Goal: Task Accomplishment & Management: Use online tool/utility

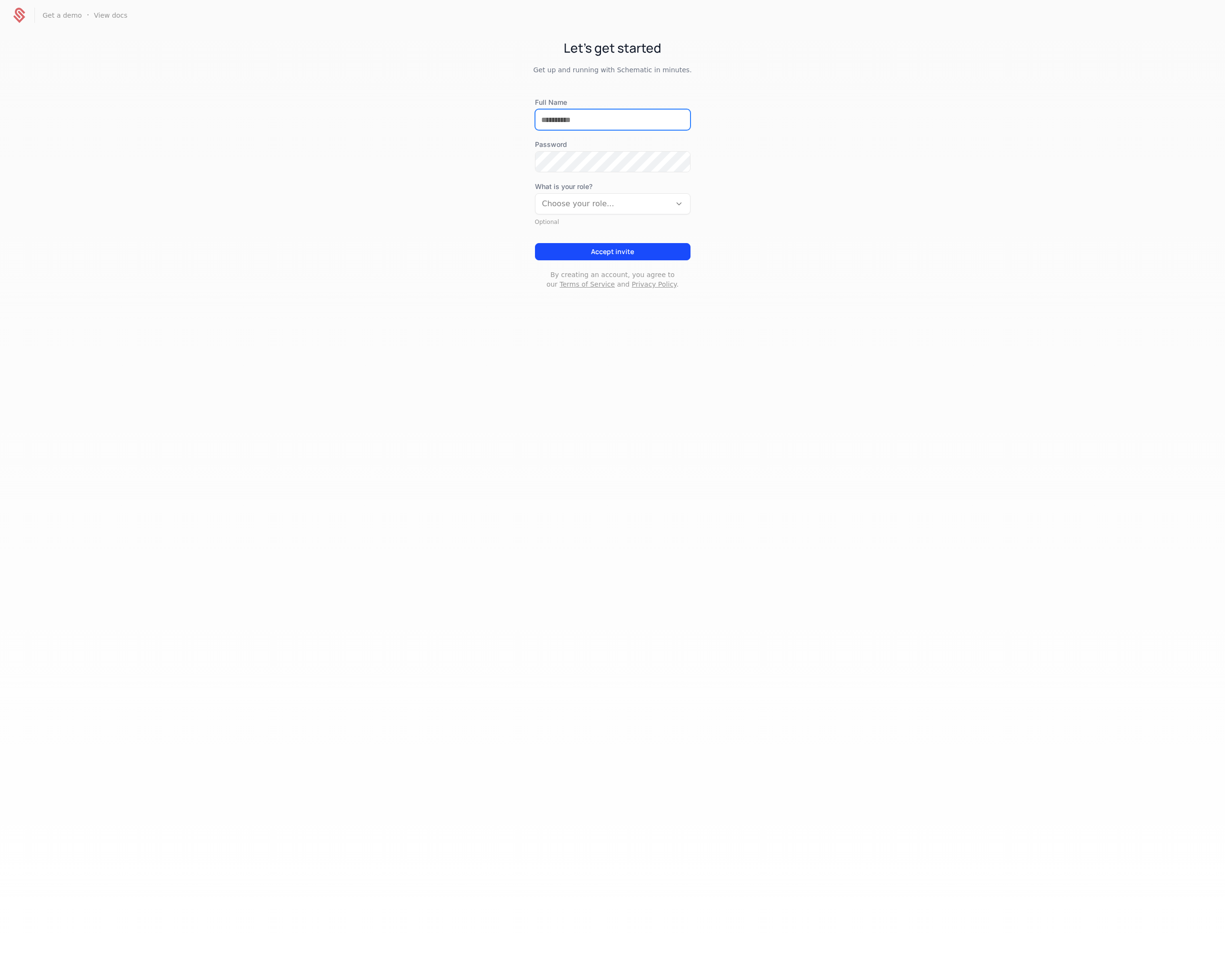
click at [579, 120] on input "Full Name" at bounding box center [612, 119] width 155 height 20
type input "**********"
click at [596, 206] on div at bounding box center [603, 204] width 122 height 13
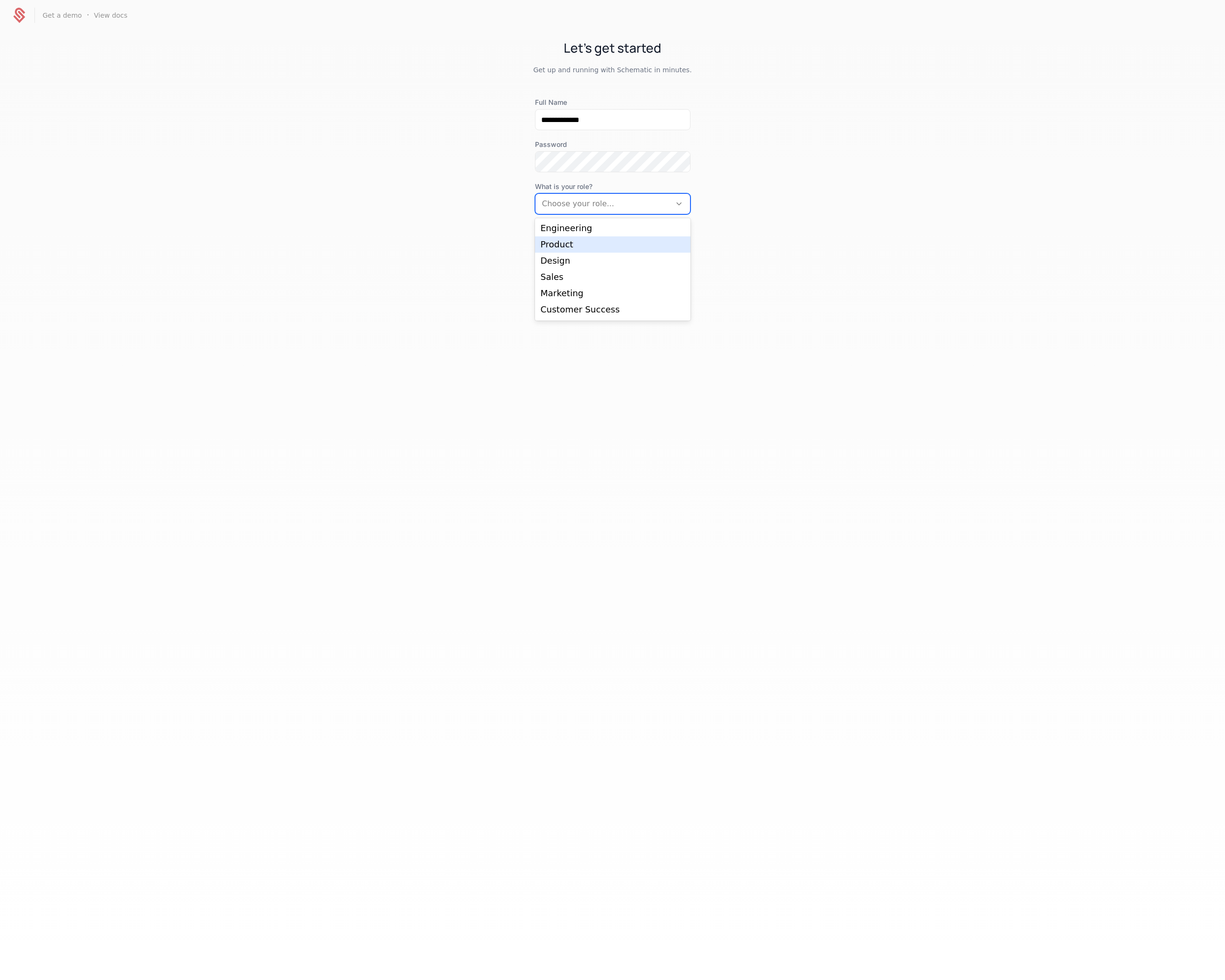
click at [758, 235] on div "**********" at bounding box center [612, 173] width 1225 height 285
click at [606, 249] on button "Accept invite" at bounding box center [612, 251] width 156 height 17
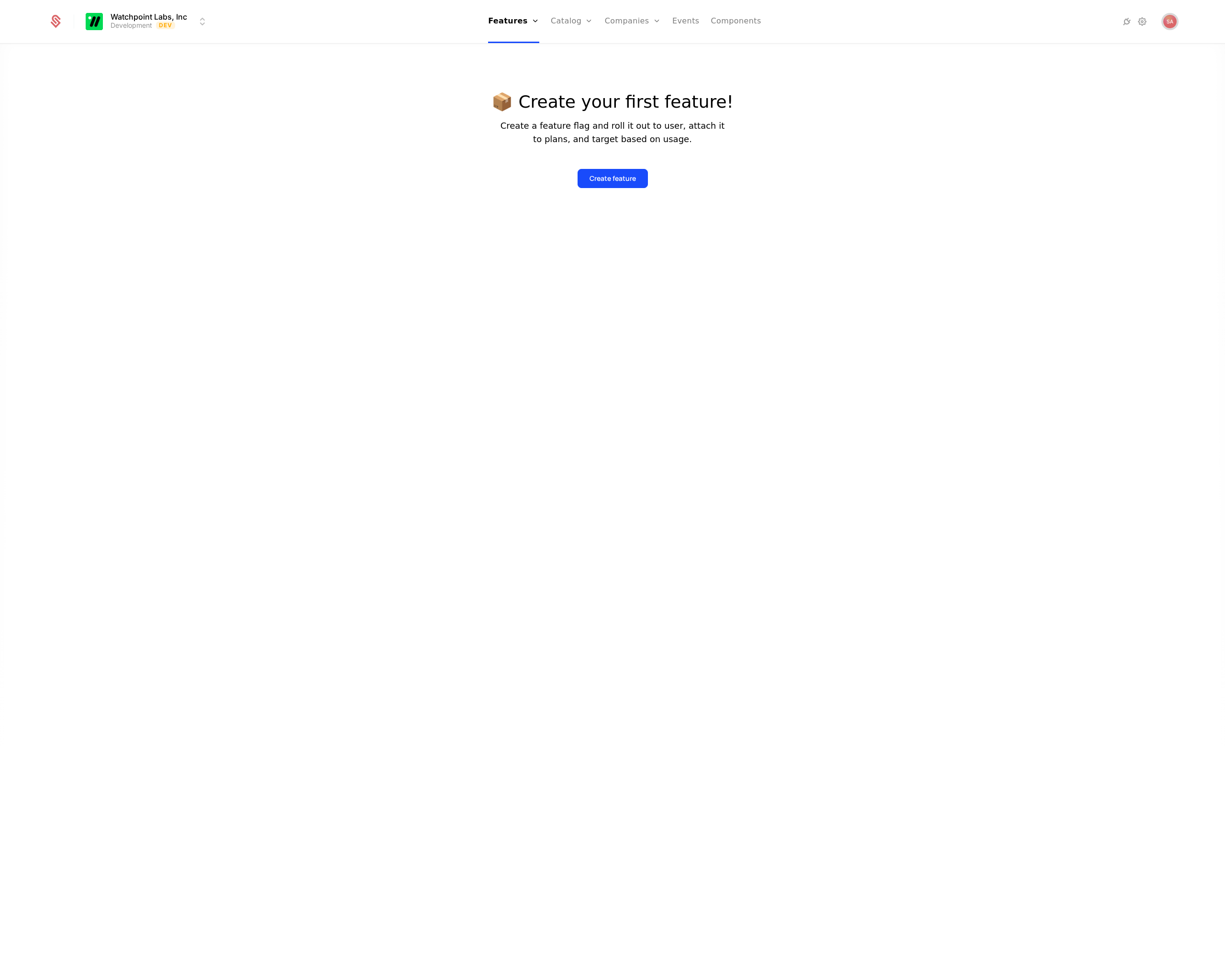
click at [1166, 24] on img "Open user button" at bounding box center [1170, 21] width 13 height 13
drag, startPoint x: 978, startPoint y: 252, endPoint x: 1083, endPoint y: 13, distance: 261.0
click at [984, 240] on div at bounding box center [612, 529] width 1225 height 980
click at [49, 21] on icon at bounding box center [55, 21] width 13 height 13
click at [202, 13] on html "Watchpoint Labs, Inc Development Dev Features Features Flags Catalog Plans Add …" at bounding box center [612, 490] width 1225 height 980
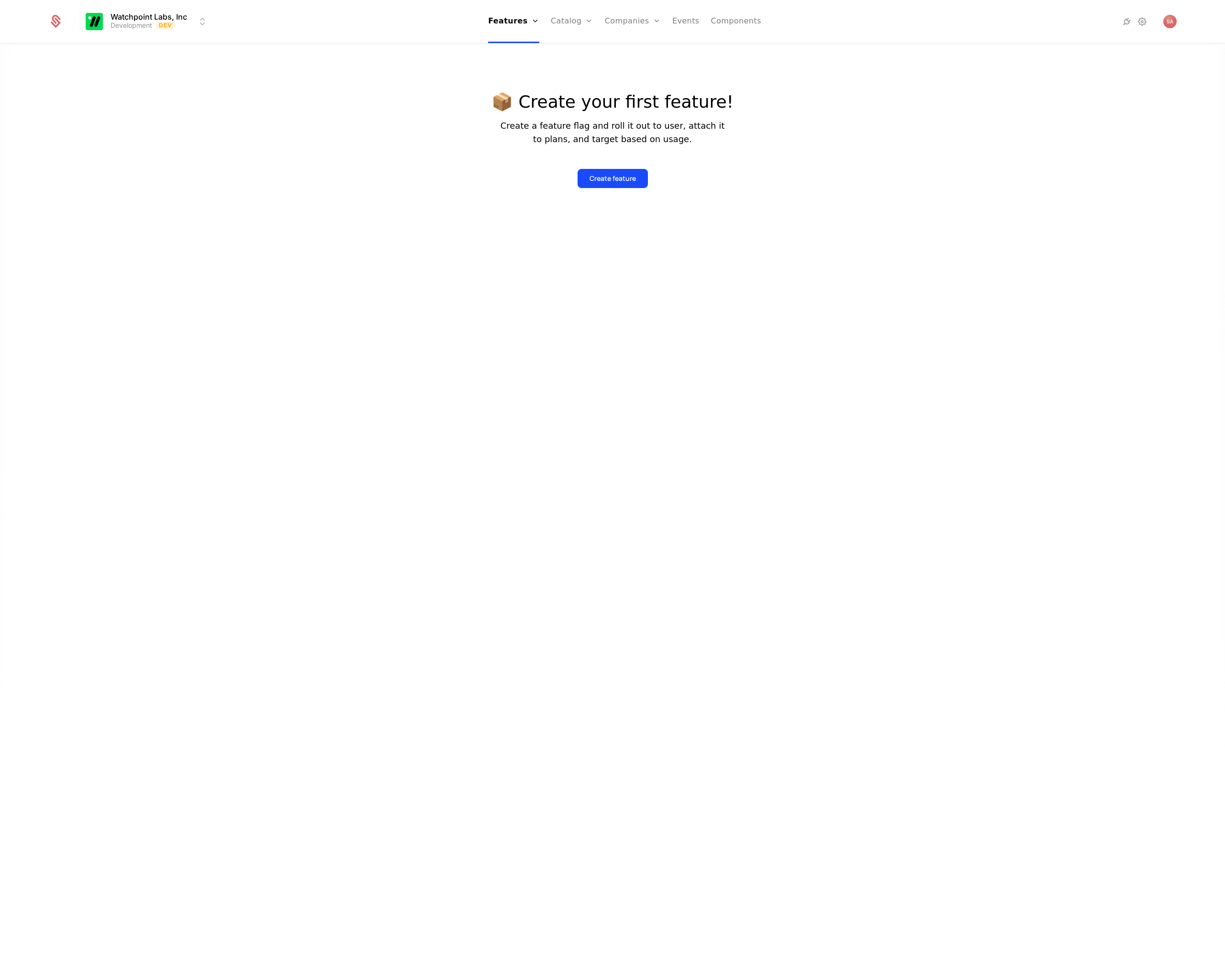
click at [186, 176] on html "Watchpoint Labs, Inc Development Dev Features Features Flags Catalog Plans Add …" at bounding box center [612, 490] width 1225 height 980
click at [57, 22] on icon at bounding box center [55, 21] width 13 height 13
click at [1140, 20] on icon at bounding box center [1142, 21] width 11 height 11
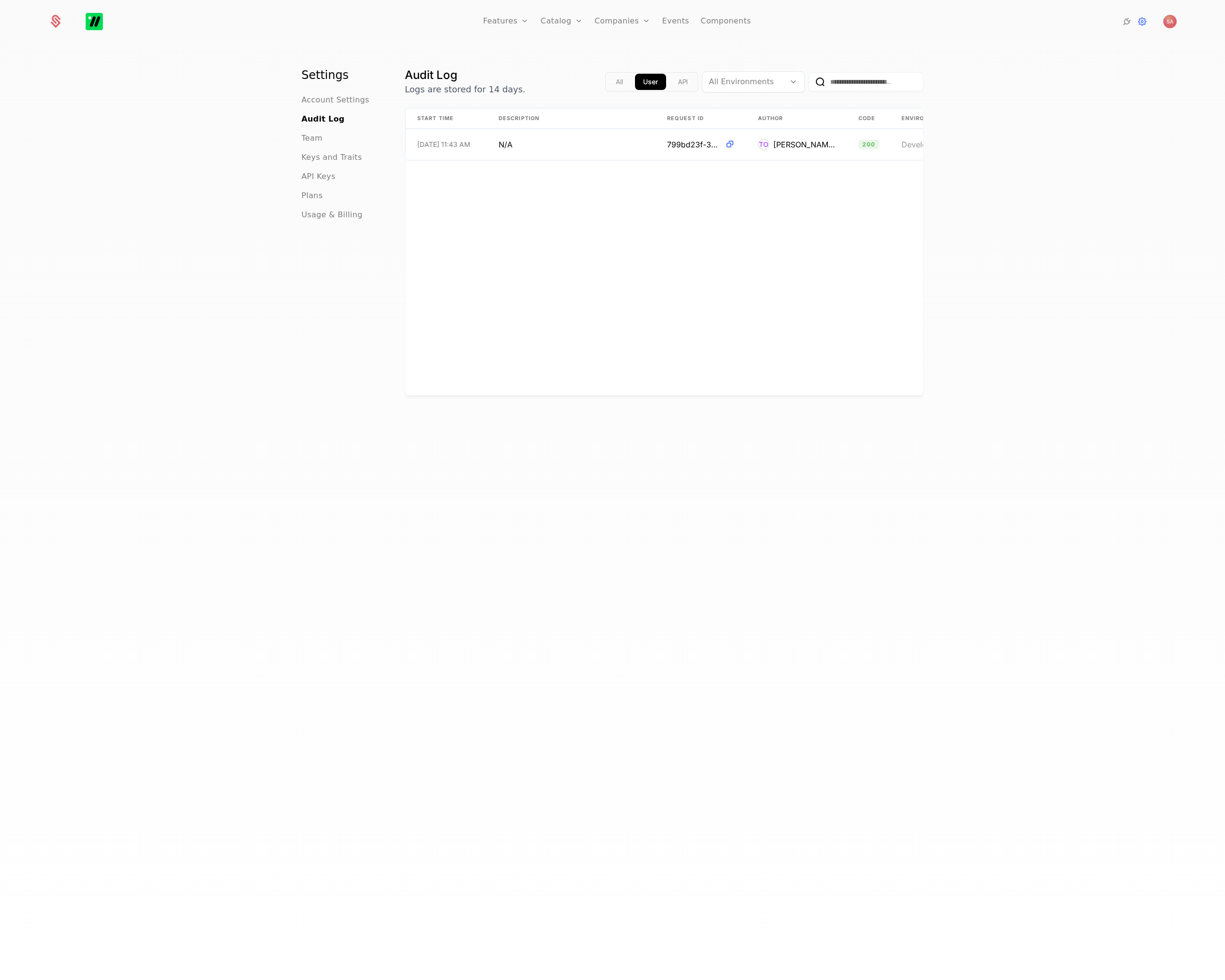
click at [316, 179] on span "API Keys" at bounding box center [318, 176] width 34 height 11
click at [306, 156] on span "Keys and Traits" at bounding box center [331, 157] width 60 height 11
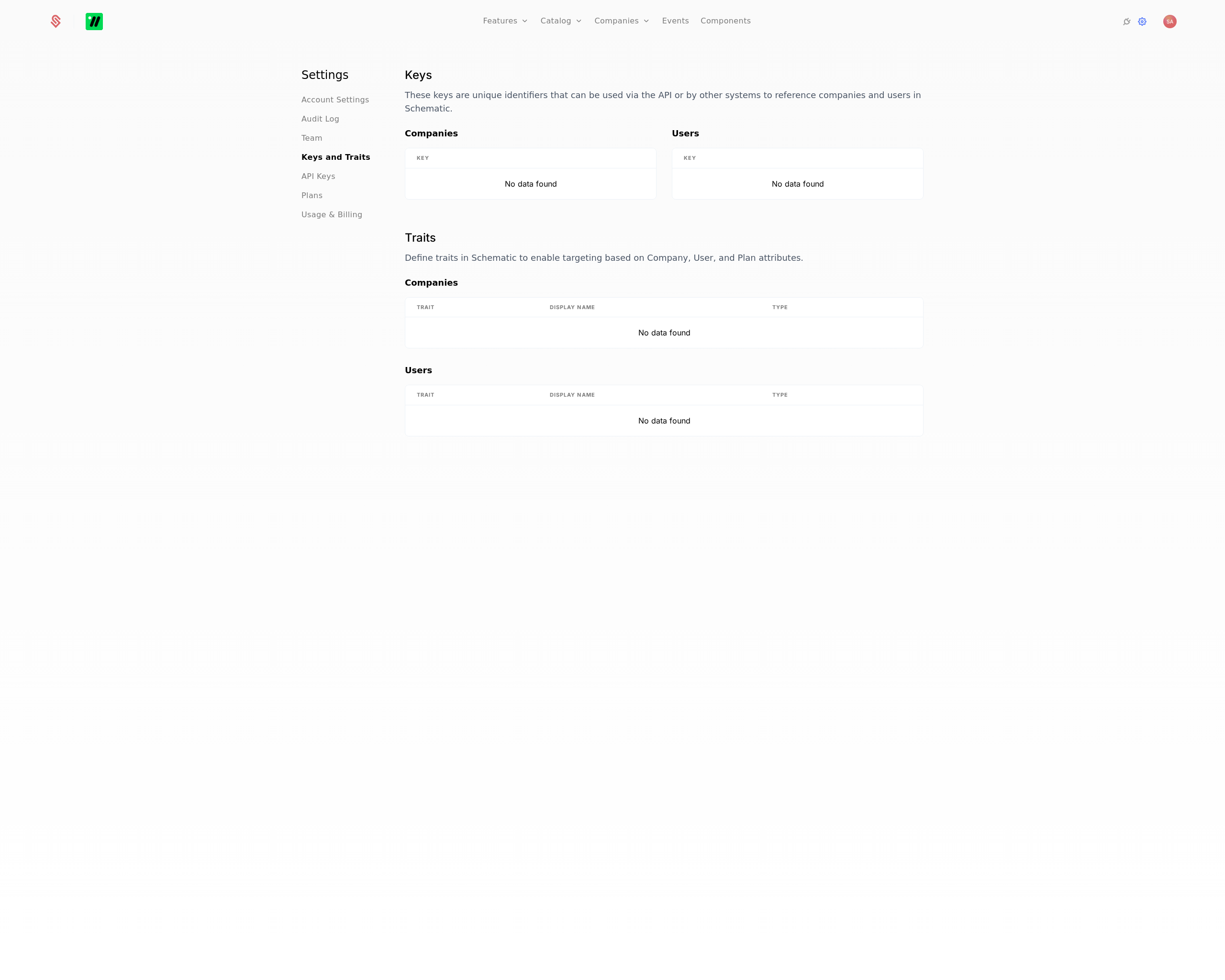
click at [317, 97] on span "Account Settings" at bounding box center [335, 100] width 68 height 11
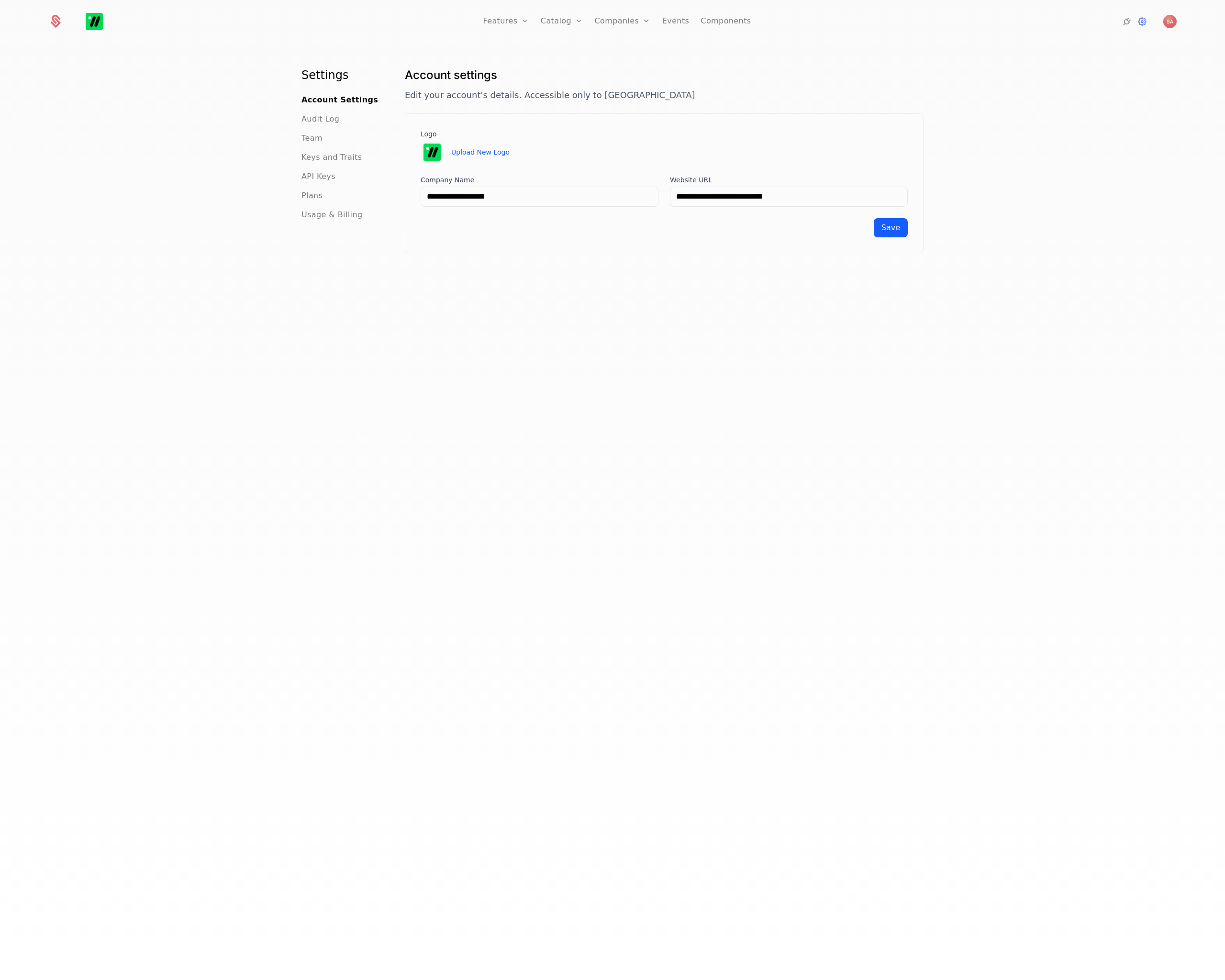
click at [322, 122] on span "Audit Log" at bounding box center [320, 119] width 38 height 11
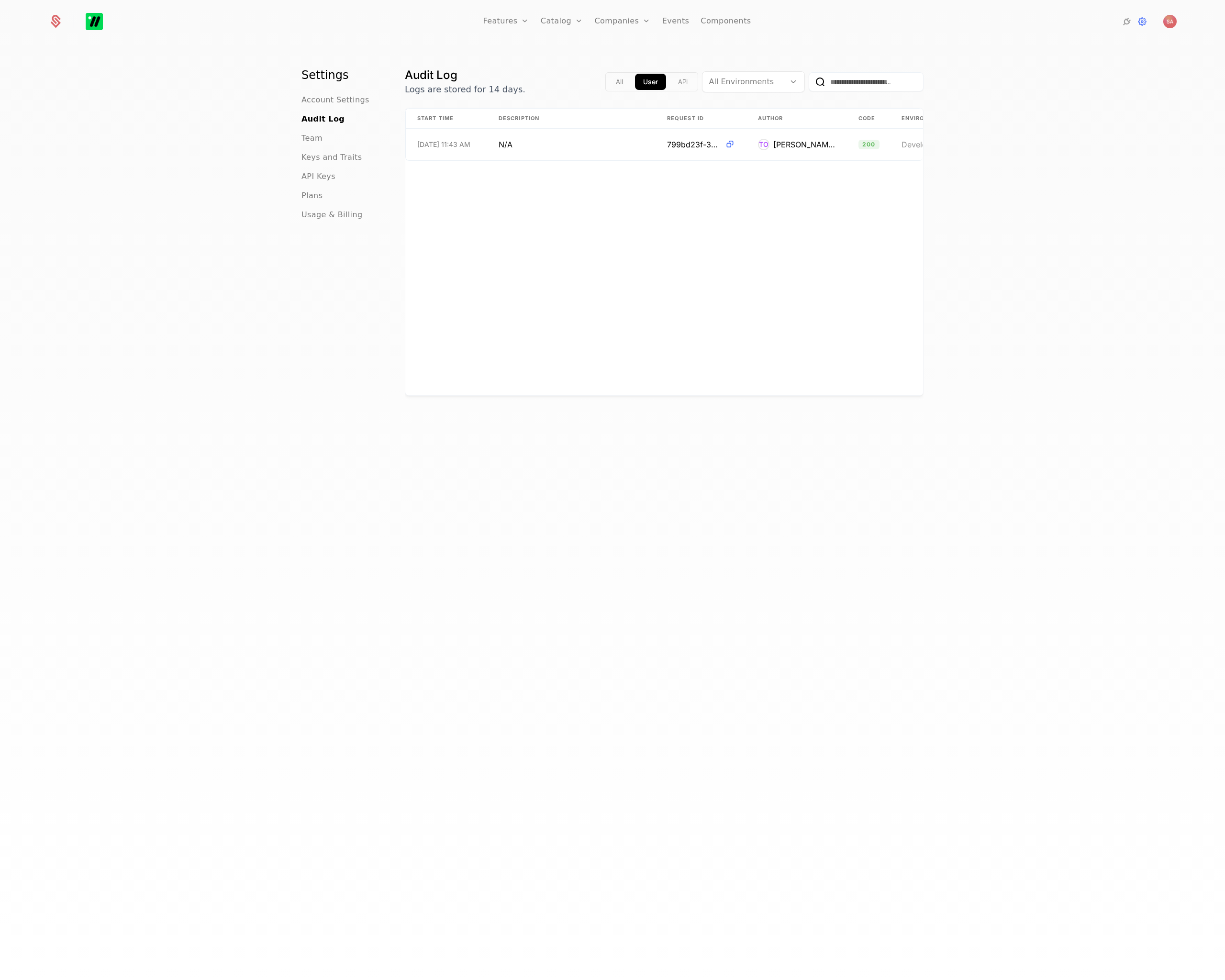
click at [558, 190] on div "Start Time Description Request ID Author Code Environment URL [DATE] 11:43 AM N…" at bounding box center [664, 251] width 517 height 287
click at [715, 146] on span "Development" at bounding box center [719, 144] width 48 height 9
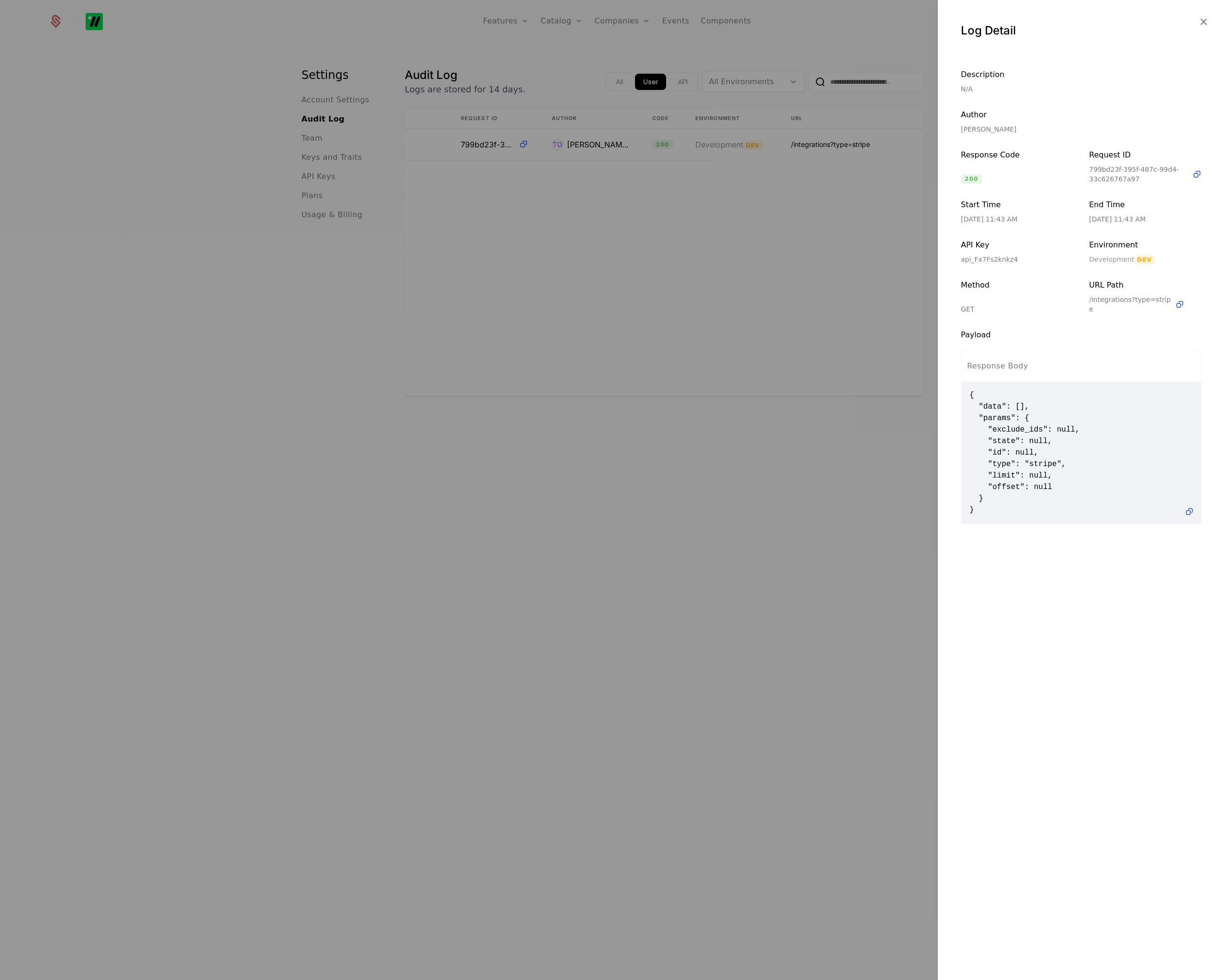
click at [626, 294] on div at bounding box center [612, 490] width 1225 height 980
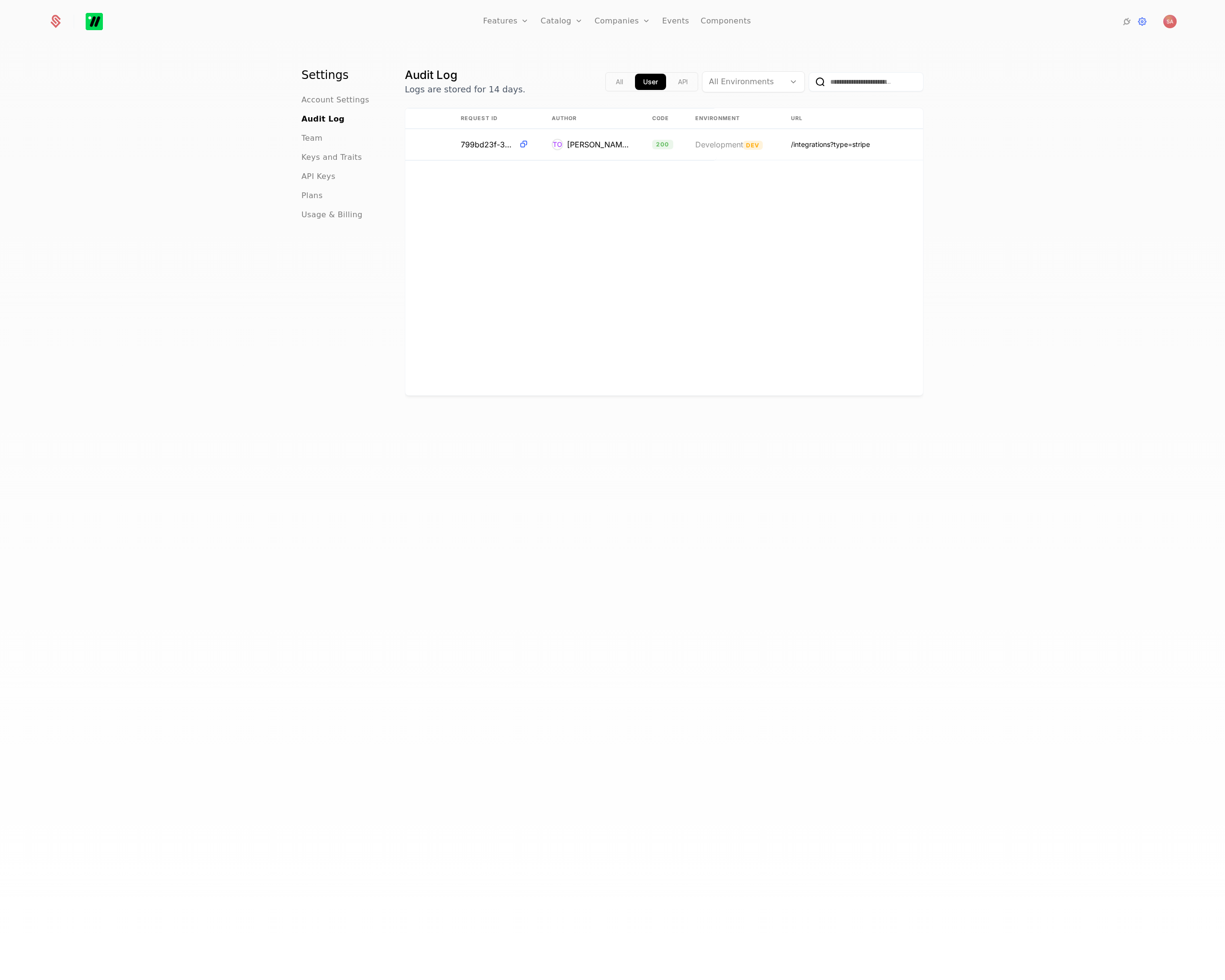
scroll to position [0, 204]
click at [55, 23] on icon at bounding box center [55, 21] width 13 height 13
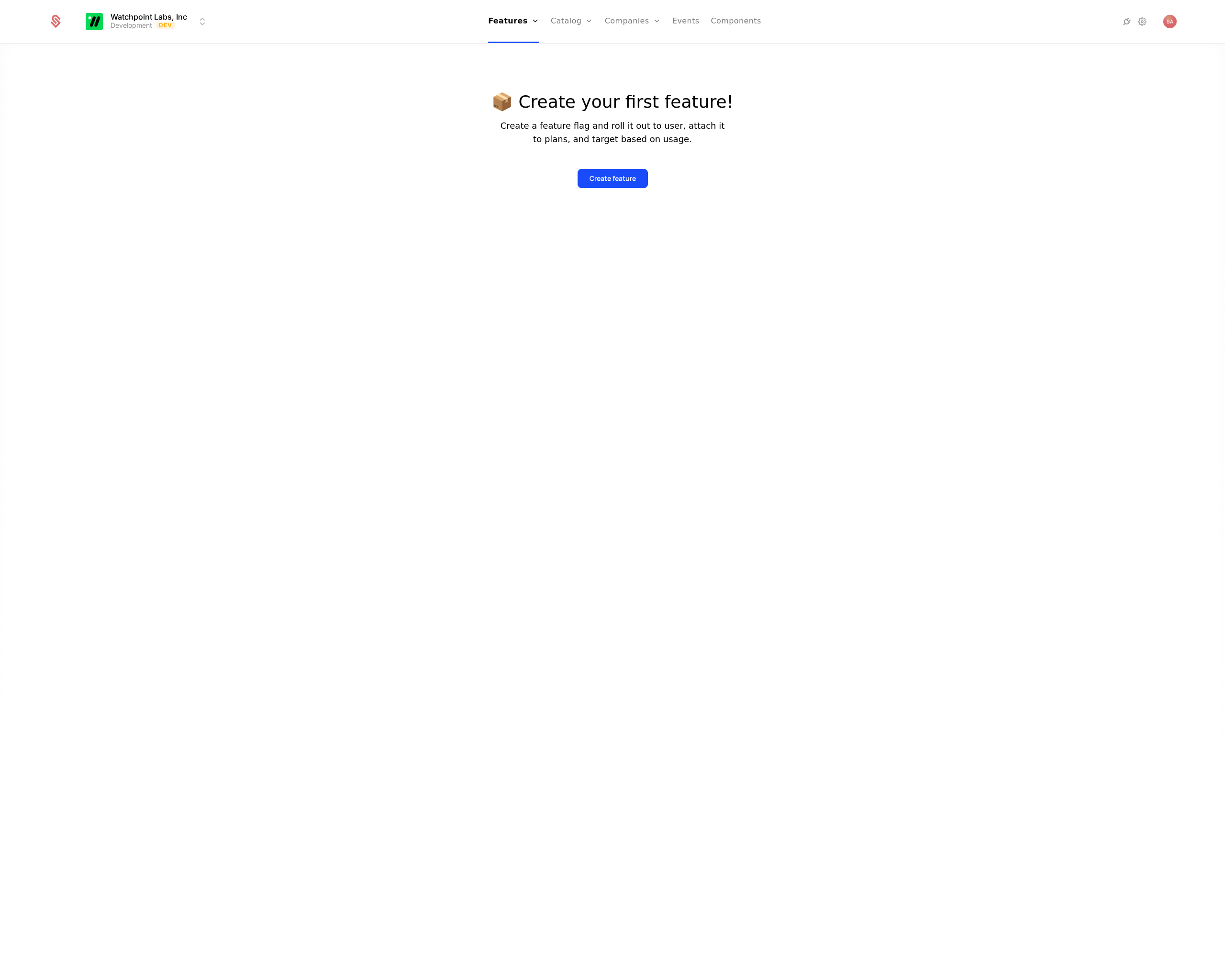
click at [1127, 25] on icon at bounding box center [1126, 21] width 11 height 11
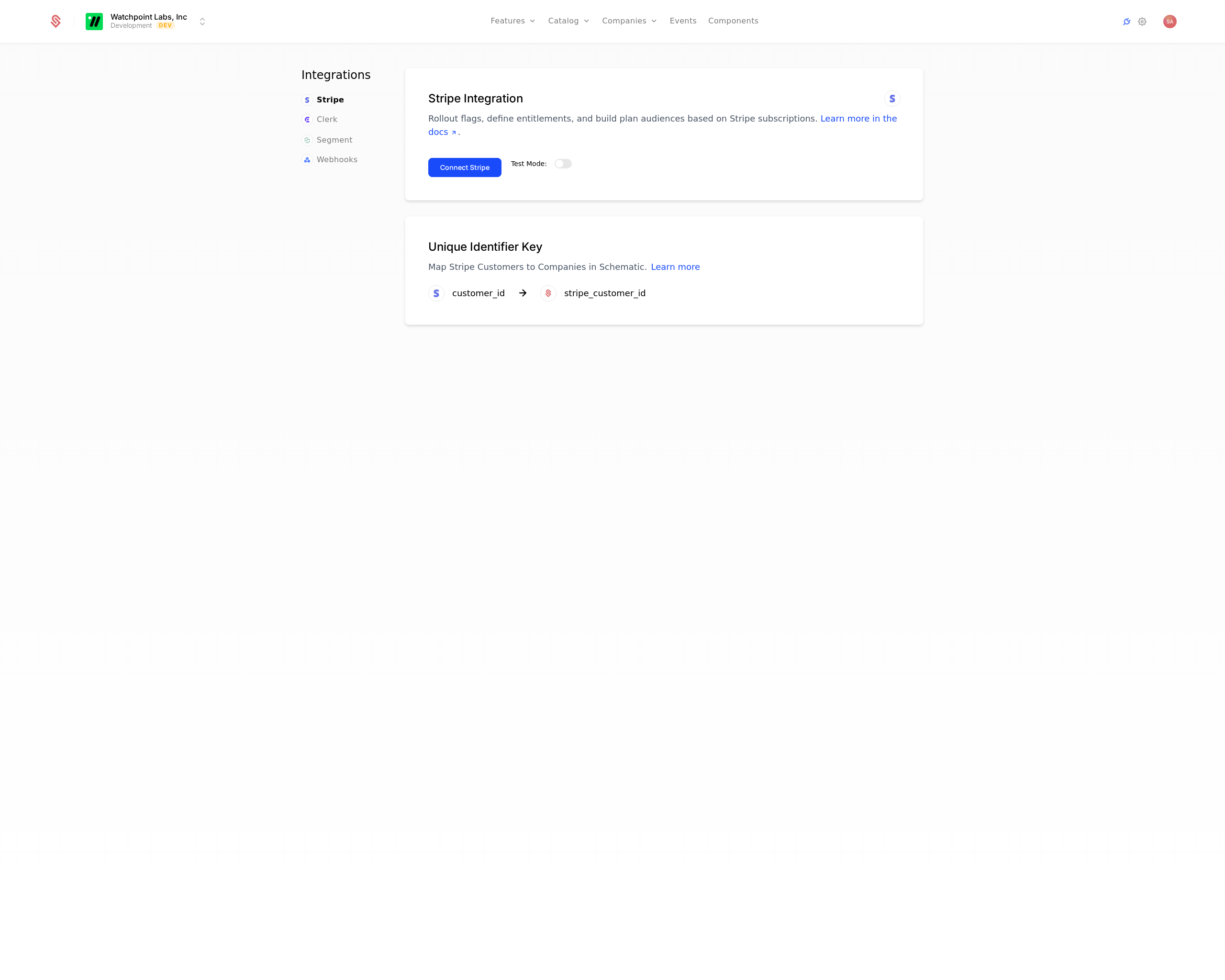
click at [456, 158] on button "Connect Stripe" at bounding box center [465, 167] width 73 height 19
